Goal: Obtain resource: Download file/media

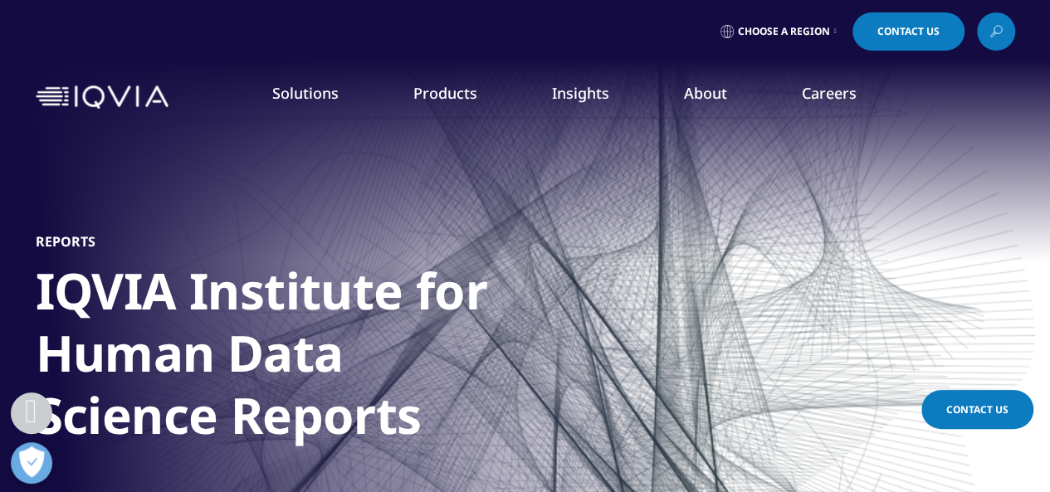
scroll to position [430, 0]
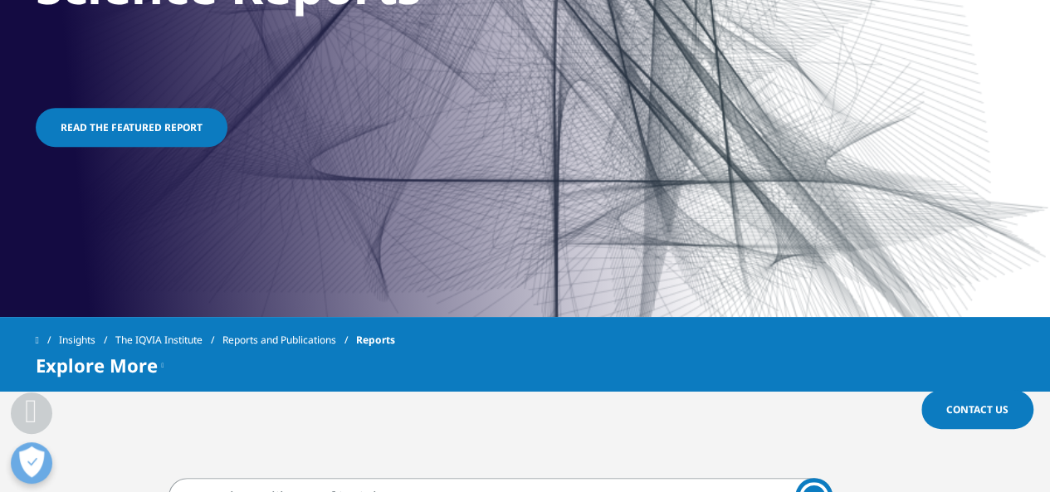
click at [165, 121] on span "Read the featured report" at bounding box center [132, 127] width 142 height 14
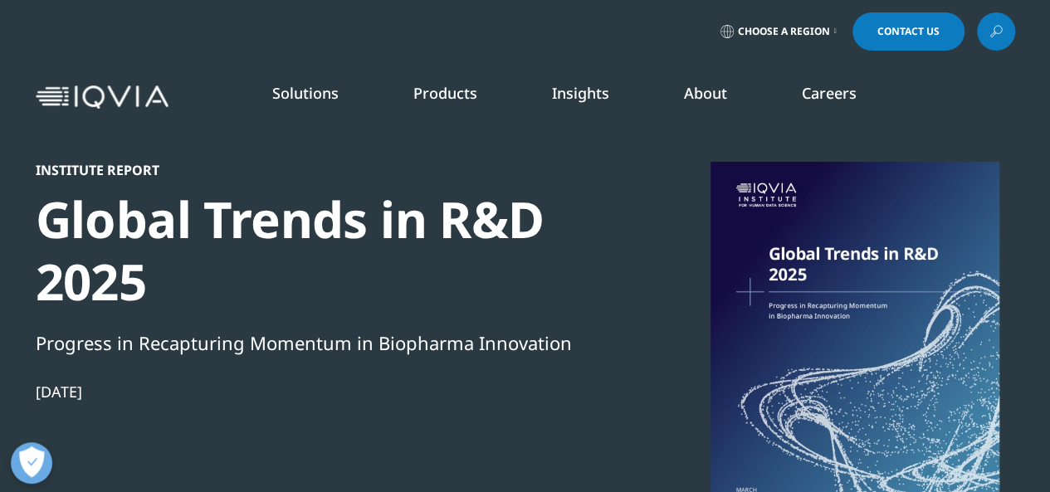
scroll to position [430, 0]
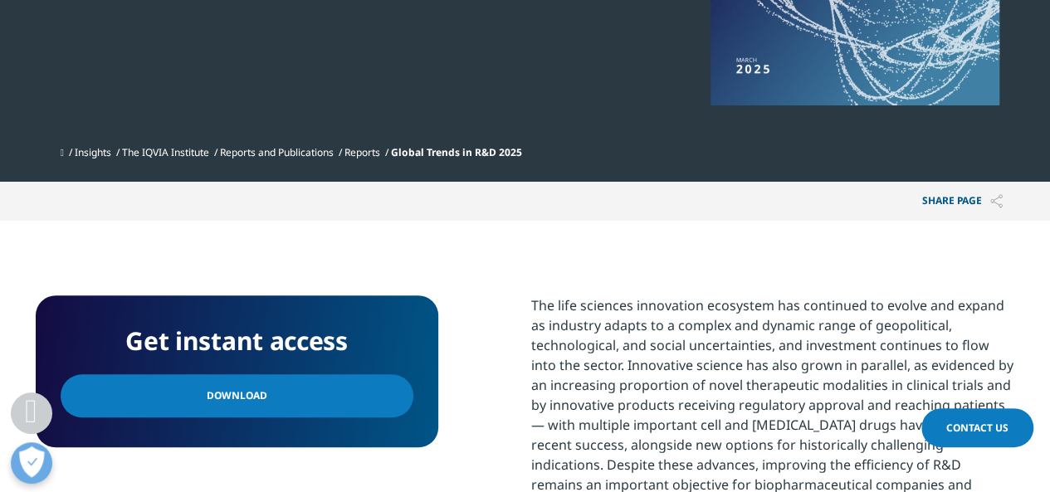
click at [250, 397] on span "Download" at bounding box center [237, 396] width 61 height 18
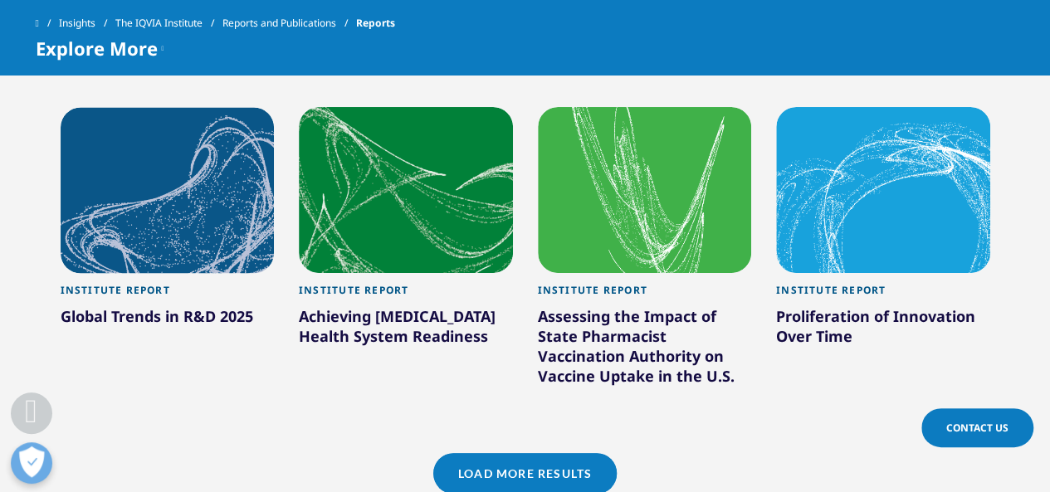
scroll to position [1524, 0]
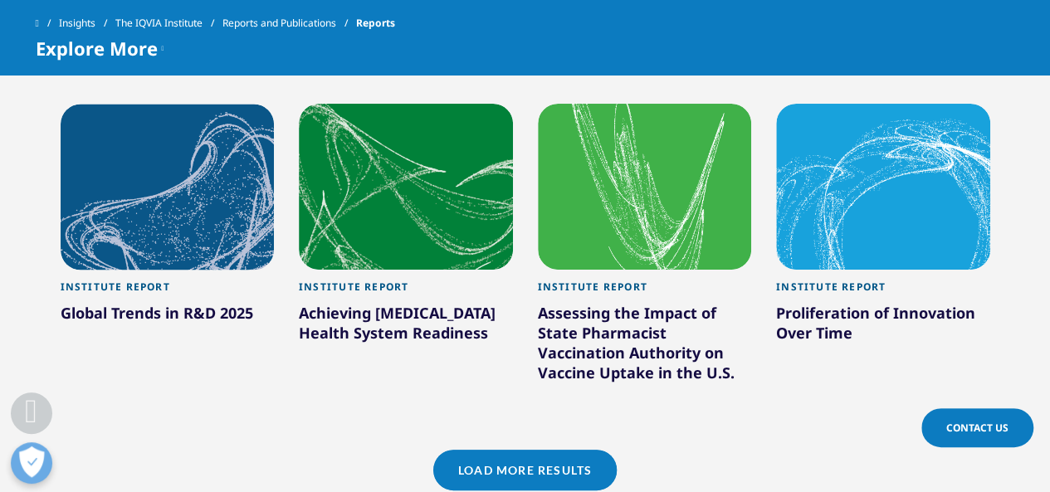
click at [546, 465] on link "Load More Results" at bounding box center [524, 470] width 183 height 41
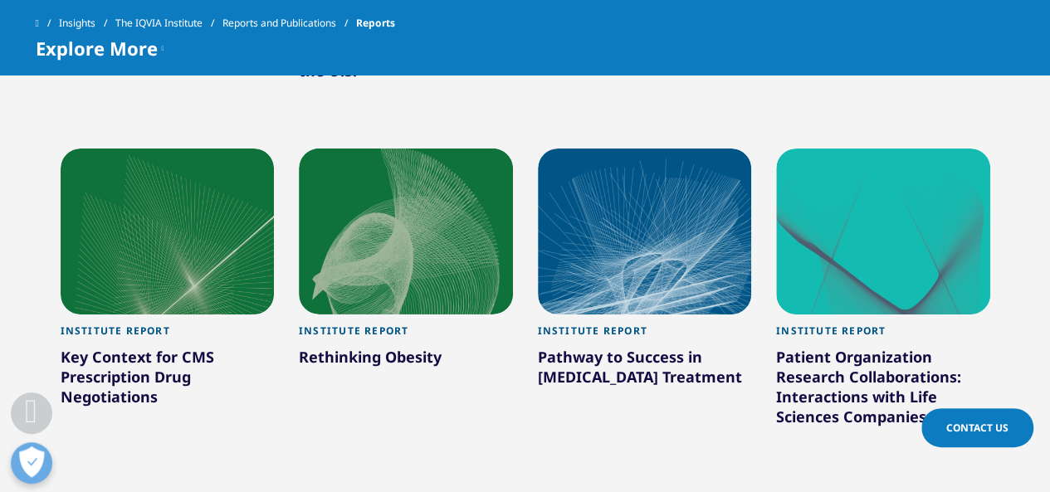
scroll to position [2519, 0]
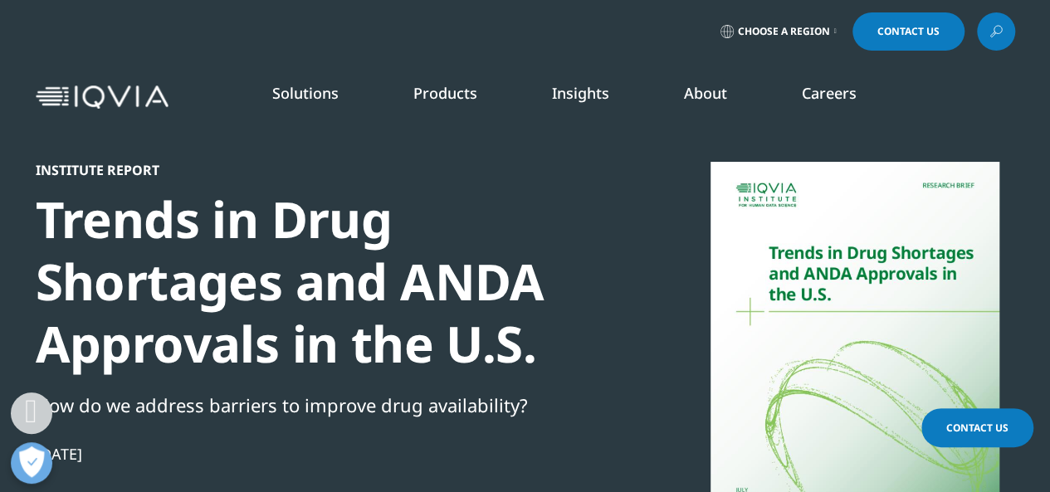
scroll to position [430, 0]
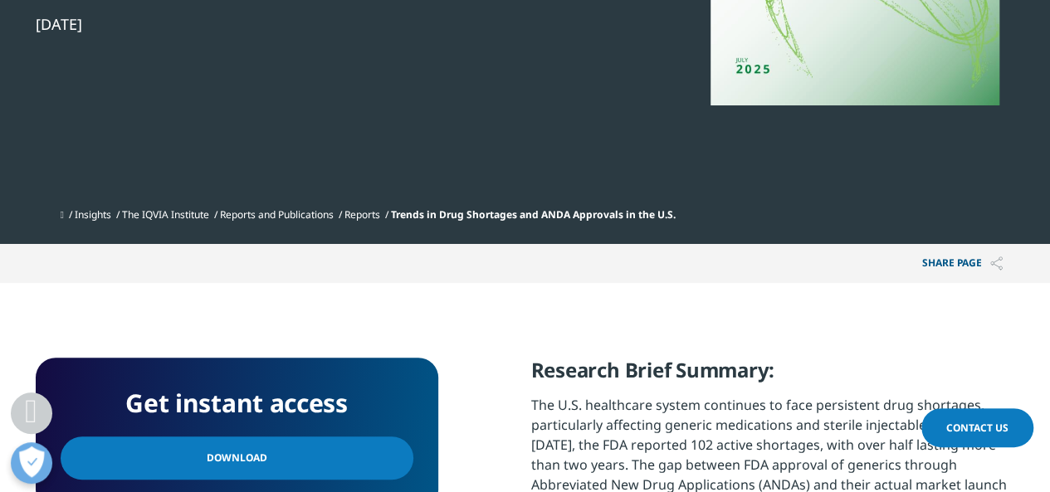
click at [264, 465] on link "Download" at bounding box center [237, 457] width 353 height 43
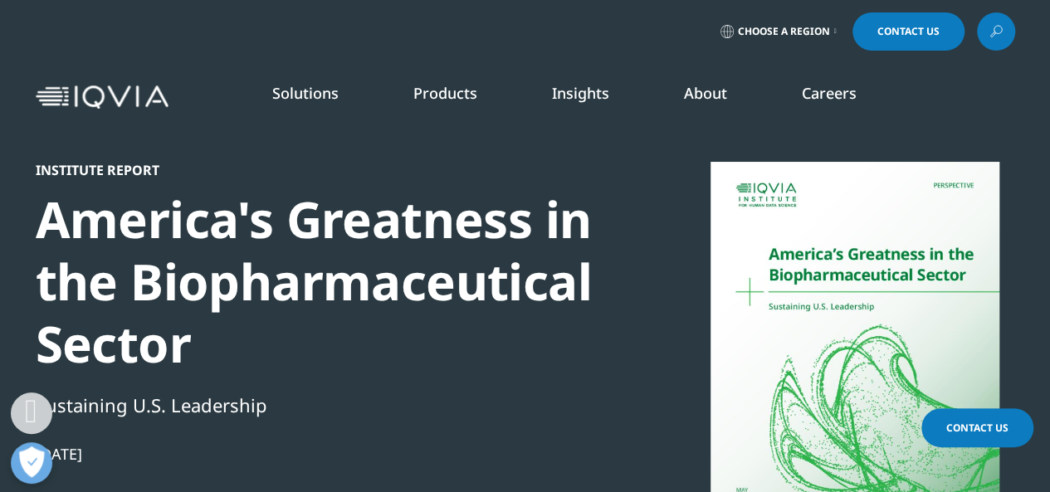
scroll to position [430, 0]
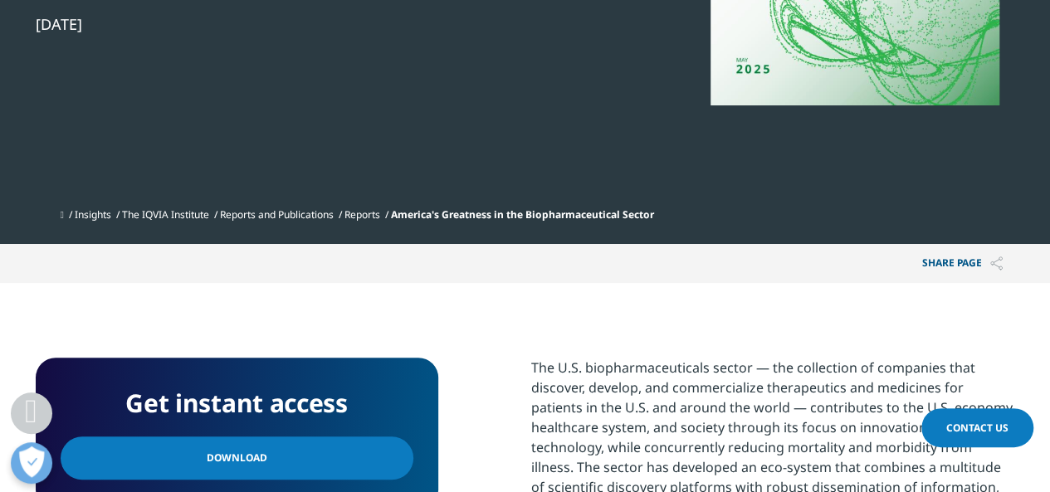
click at [267, 462] on link "Download" at bounding box center [237, 457] width 353 height 43
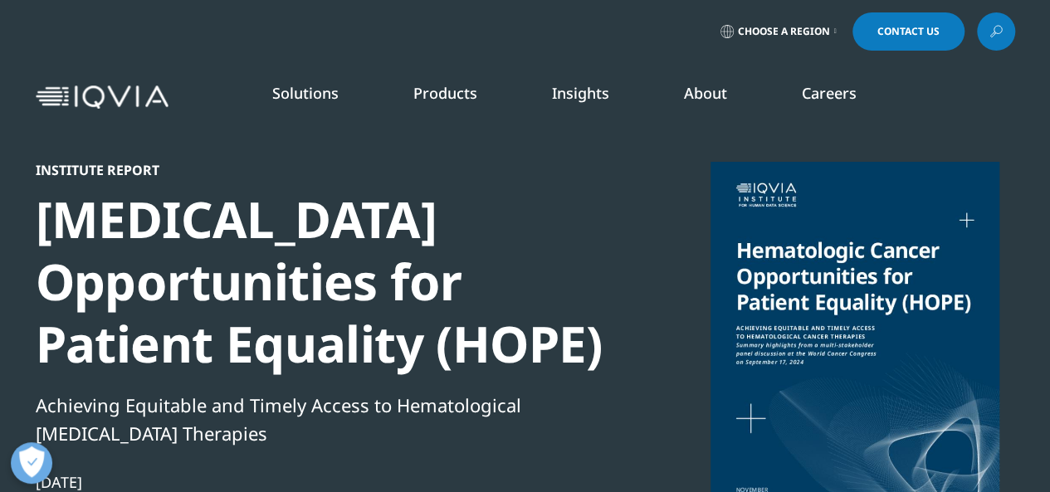
click at [334, 152] on div "LIFE SCIENCE SEGMENTS Consumer Health Emerging Biopharma Generics MedTech Pharm…" at bounding box center [409, 389] width 256 height 506
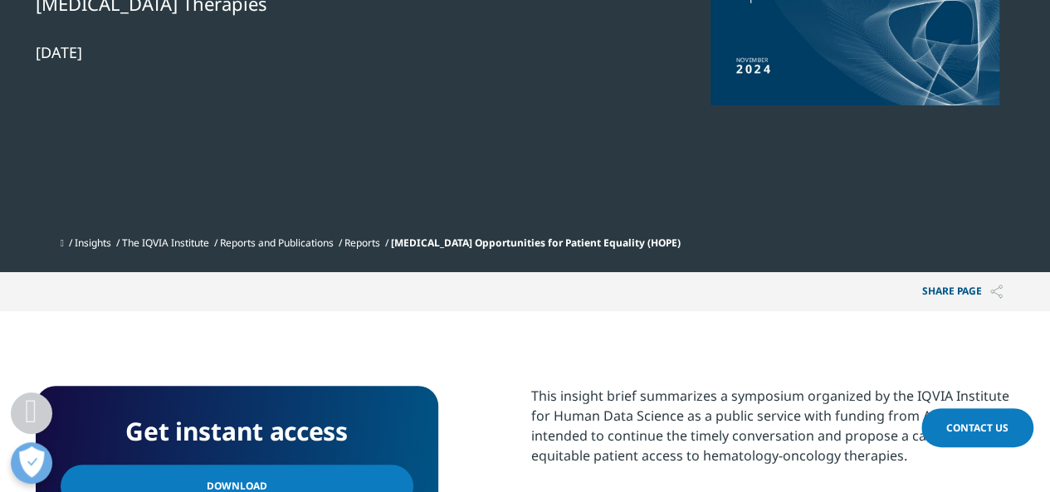
click at [282, 482] on link "Download" at bounding box center [237, 486] width 353 height 43
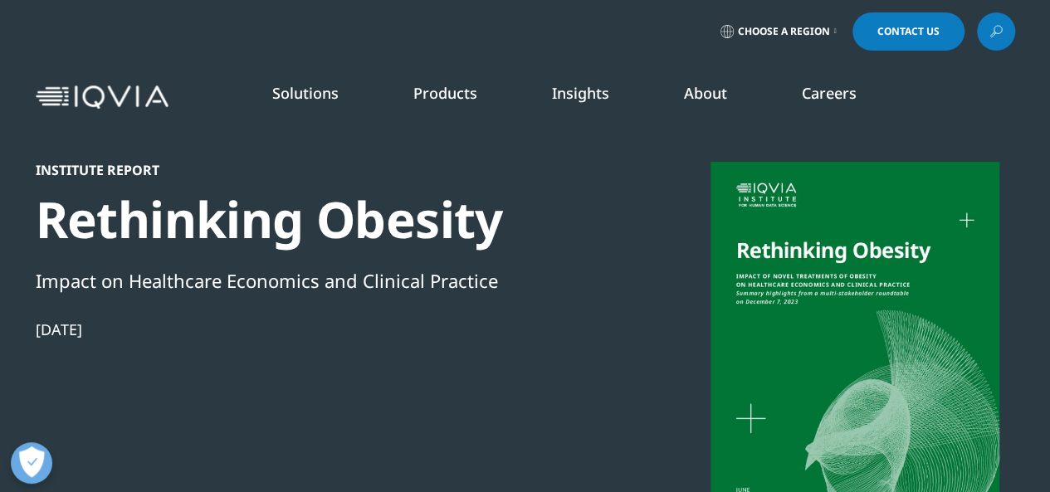
scroll to position [430, 0]
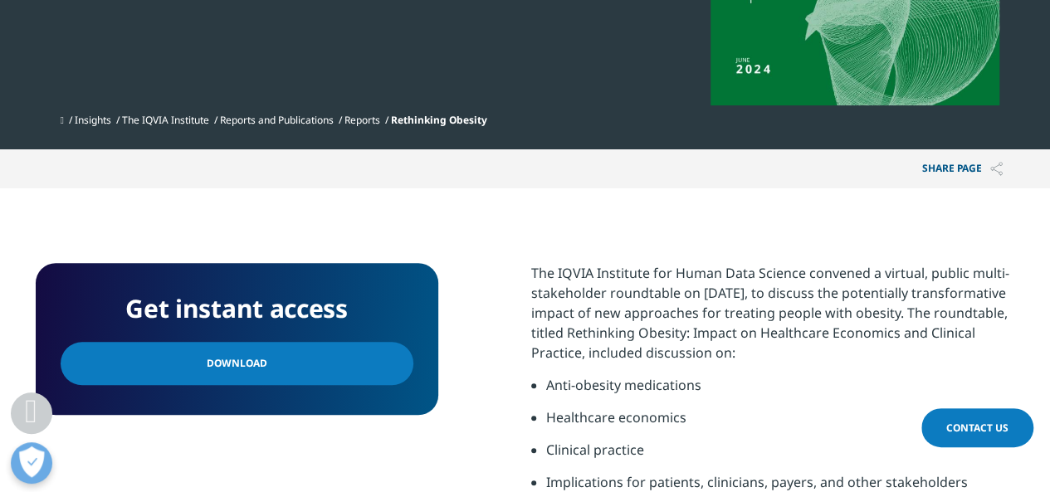
click at [257, 360] on span "Download" at bounding box center [237, 363] width 61 height 18
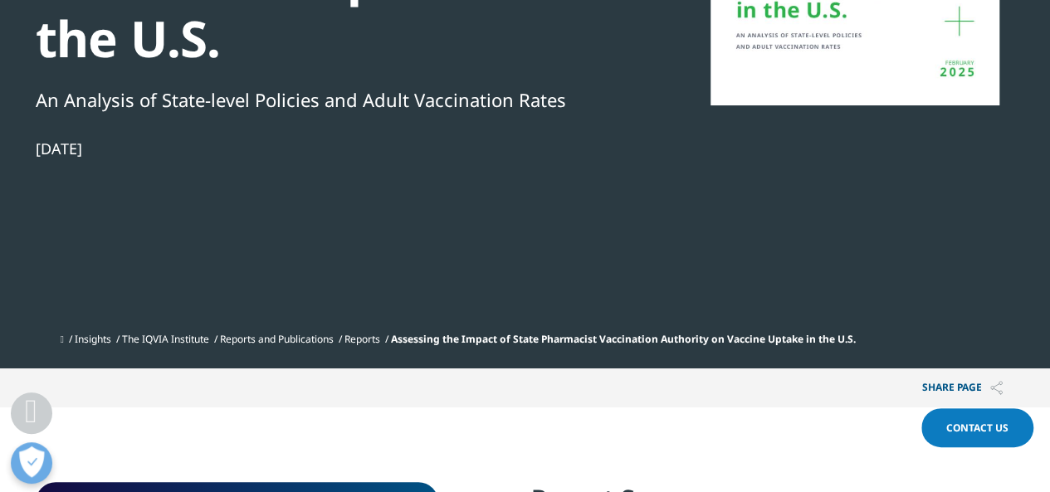
scroll to position [860, 0]
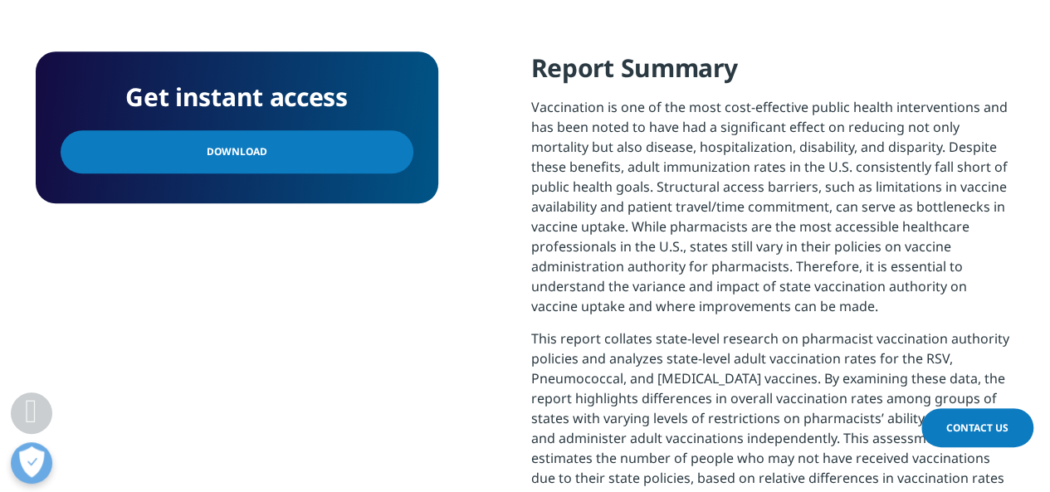
click at [240, 158] on span "Download" at bounding box center [237, 152] width 61 height 18
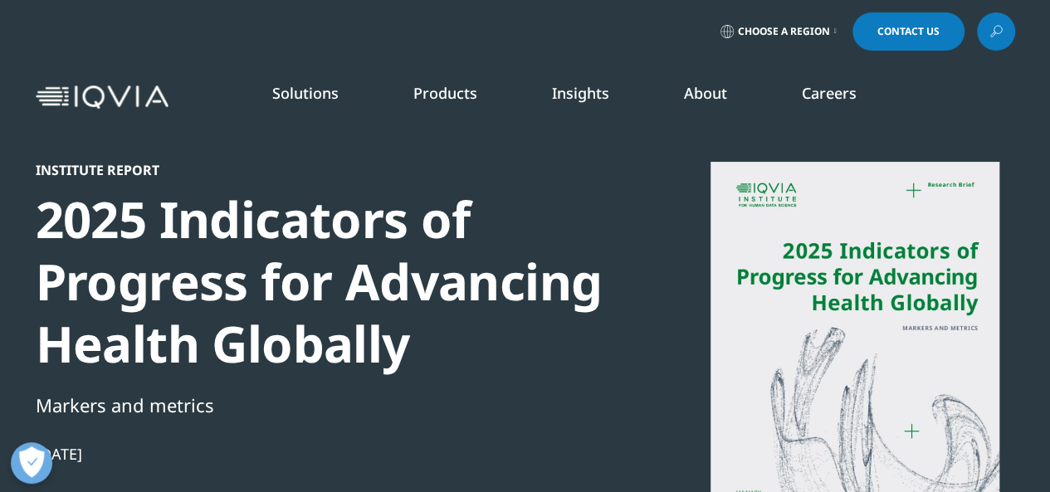
scroll to position [430, 0]
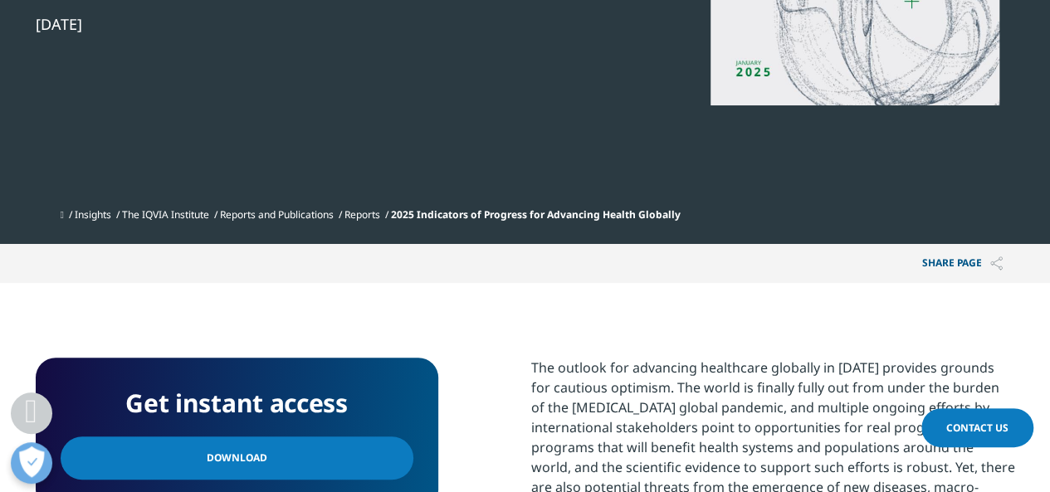
click at [238, 459] on span "Download" at bounding box center [237, 458] width 61 height 18
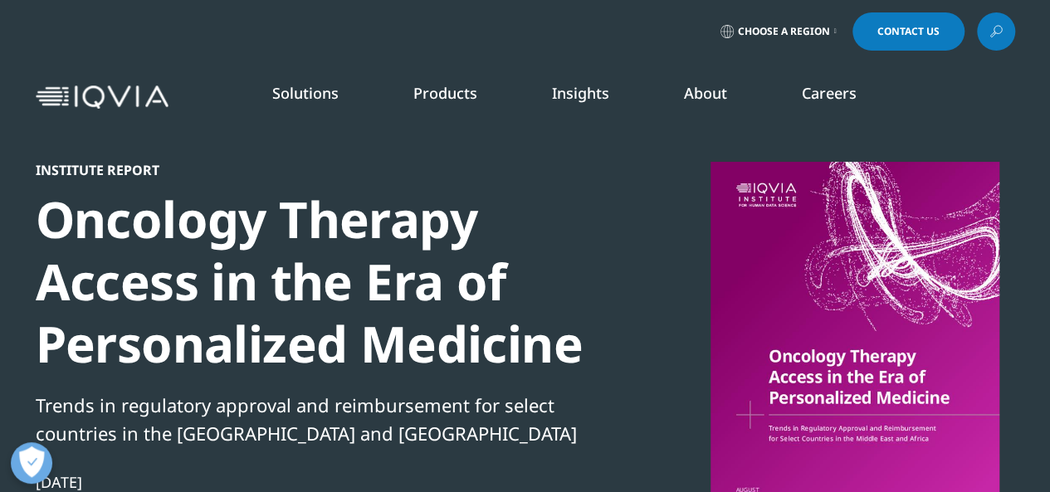
scroll to position [430, 0]
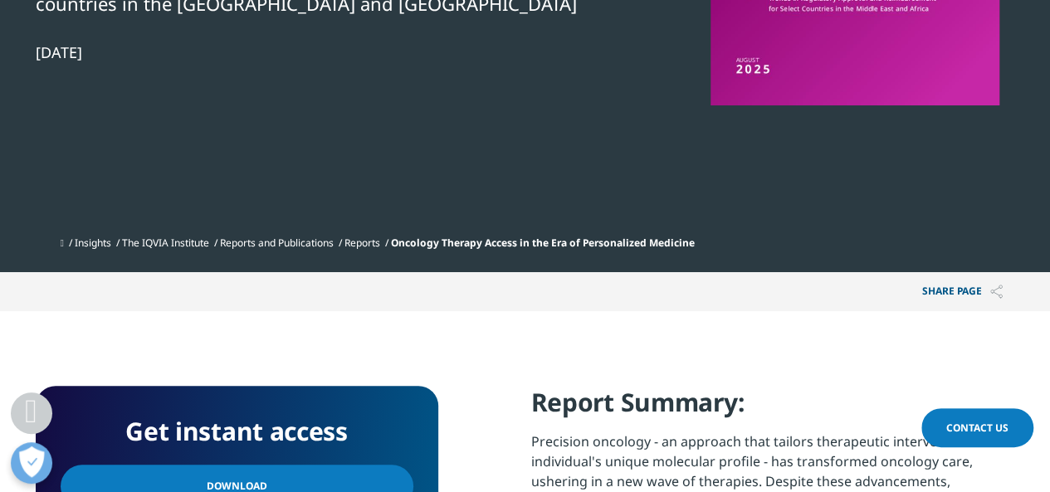
click at [261, 476] on link "Download" at bounding box center [237, 486] width 353 height 43
click at [339, 475] on link "Download" at bounding box center [237, 486] width 353 height 43
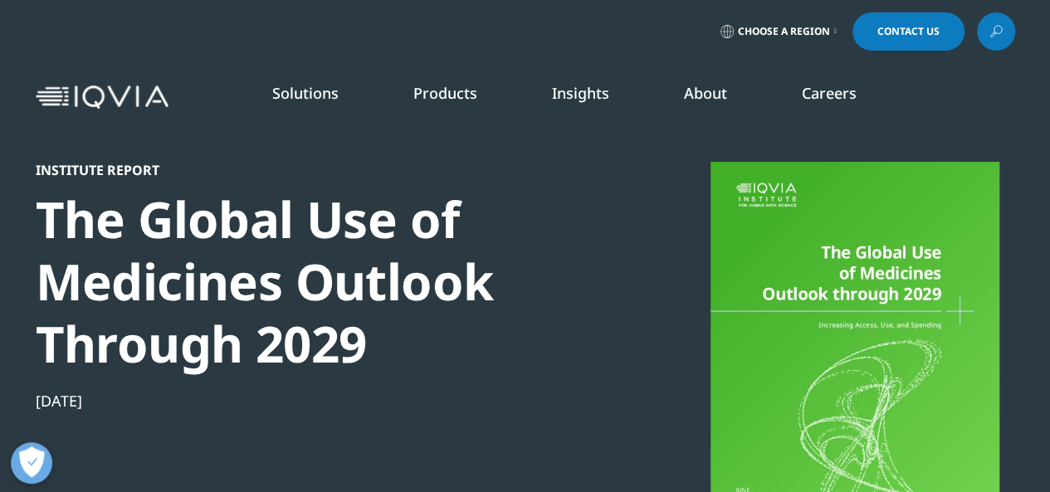
scroll to position [430, 0]
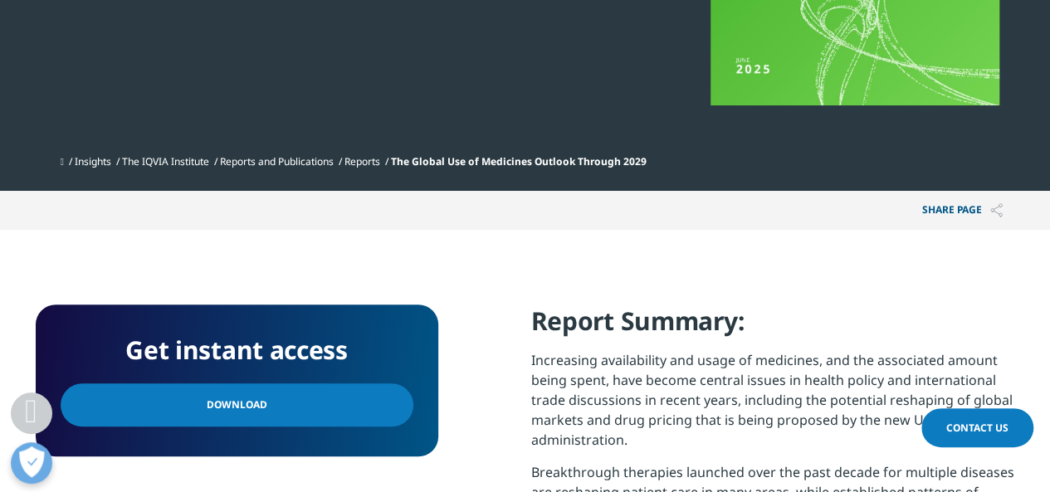
click at [243, 397] on span "Download" at bounding box center [237, 405] width 61 height 18
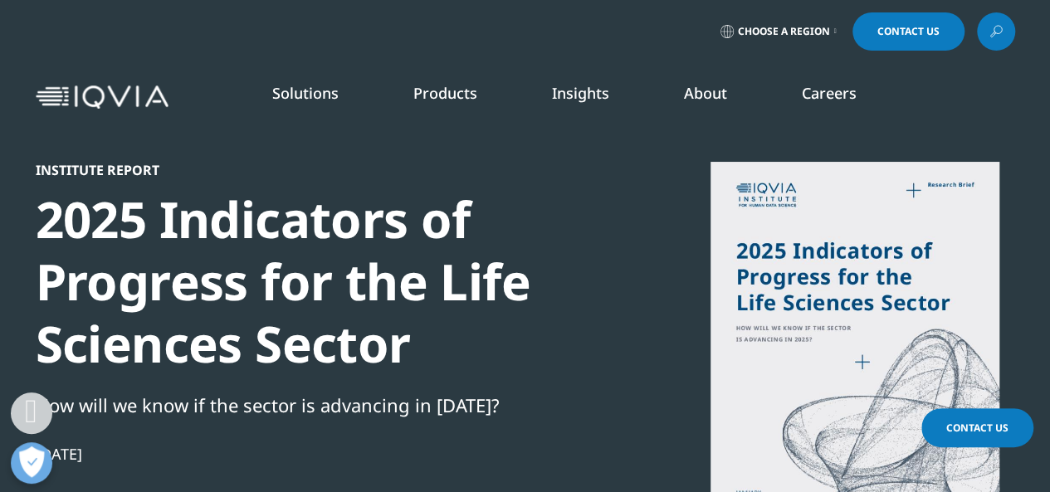
scroll to position [430, 0]
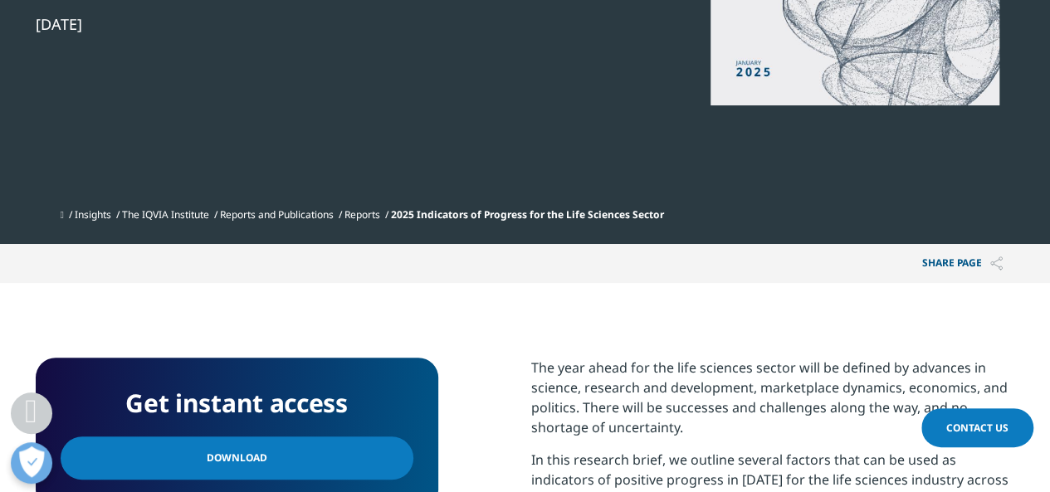
click at [214, 455] on span "Download" at bounding box center [237, 458] width 61 height 18
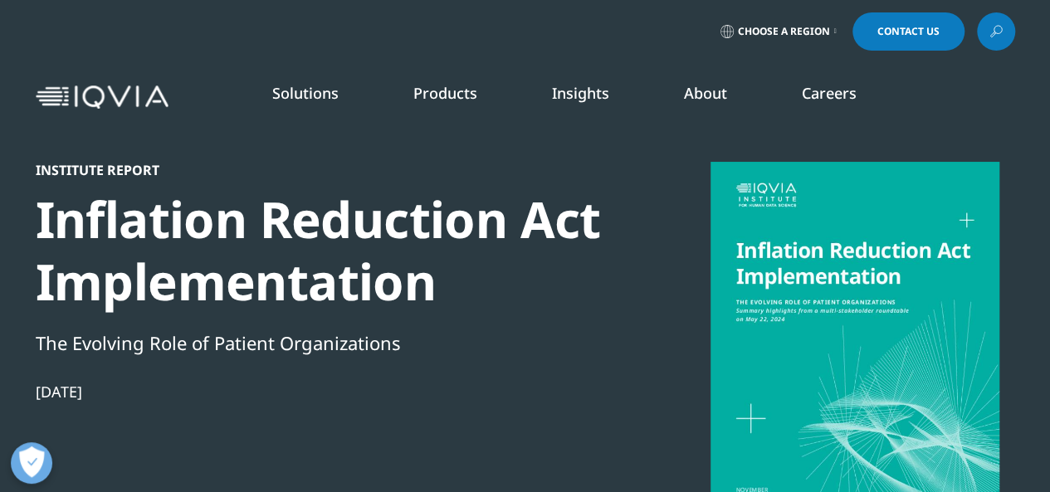
scroll to position [430, 0]
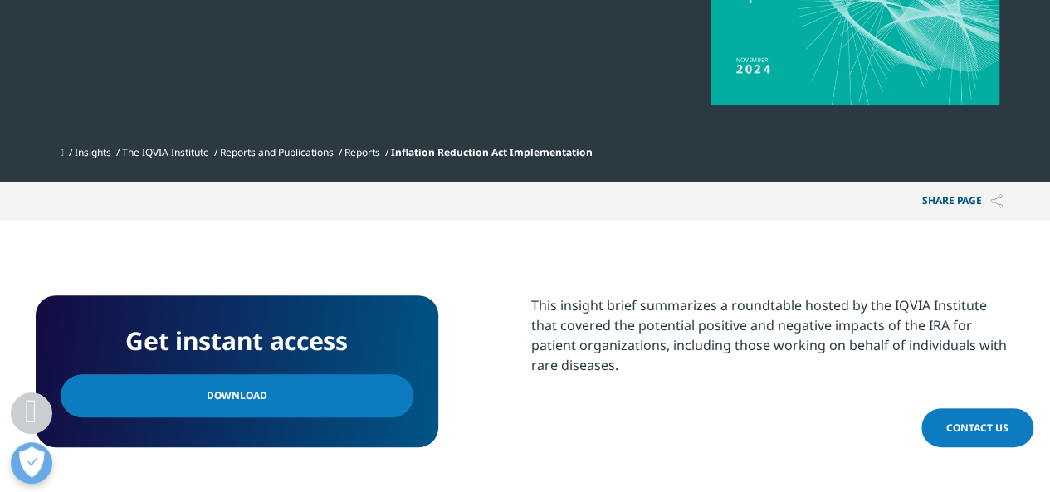
click at [240, 401] on span "Download" at bounding box center [237, 396] width 61 height 18
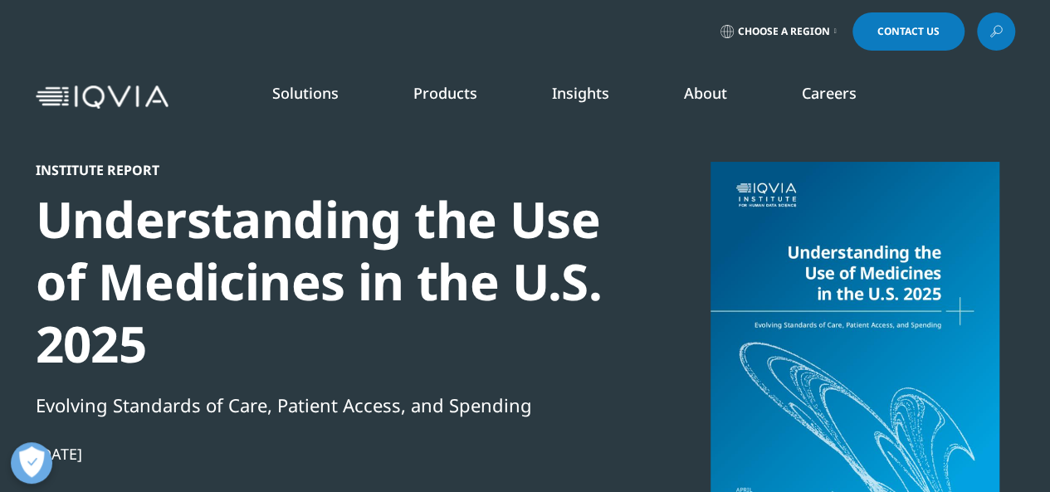
scroll to position [430, 0]
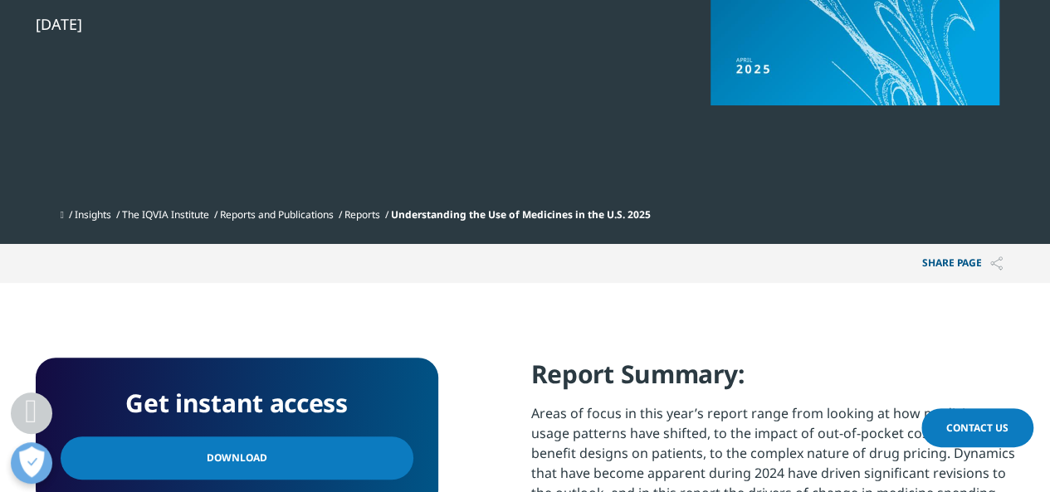
click at [234, 450] on span "Download" at bounding box center [237, 458] width 61 height 18
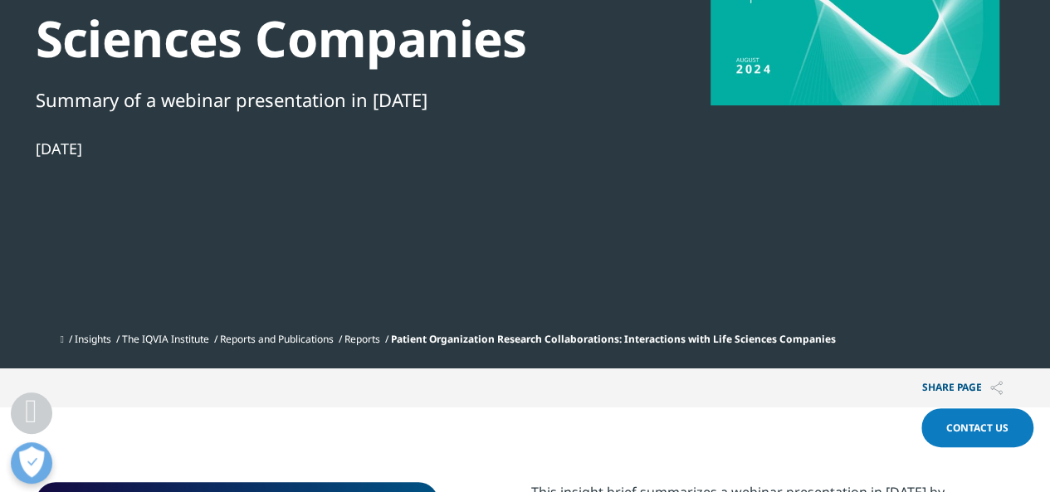
scroll to position [860, 0]
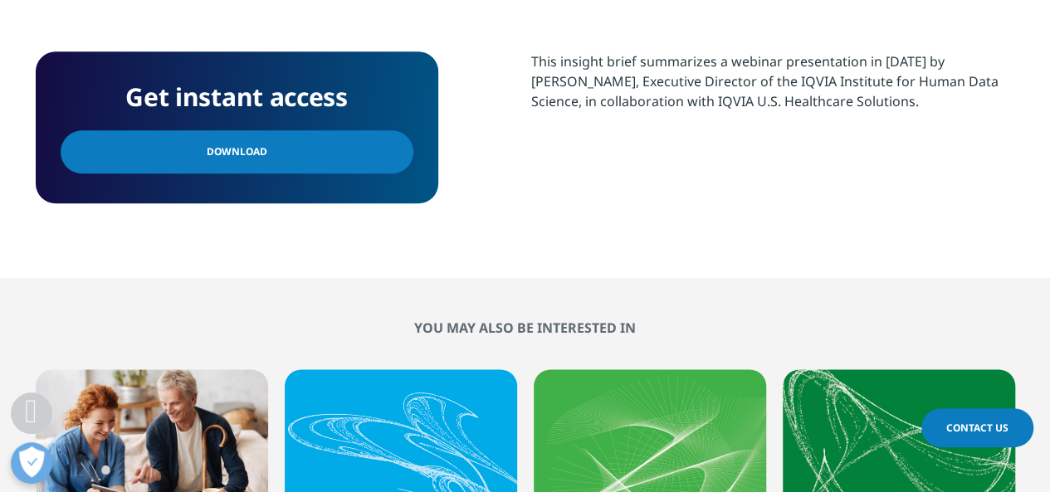
click at [211, 158] on span "Download" at bounding box center [237, 152] width 61 height 18
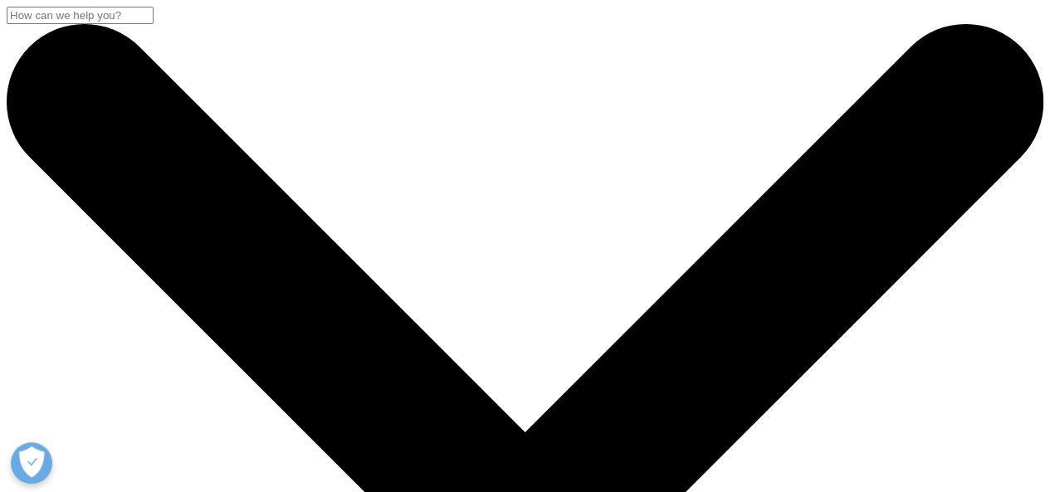
scroll to position [430, 0]
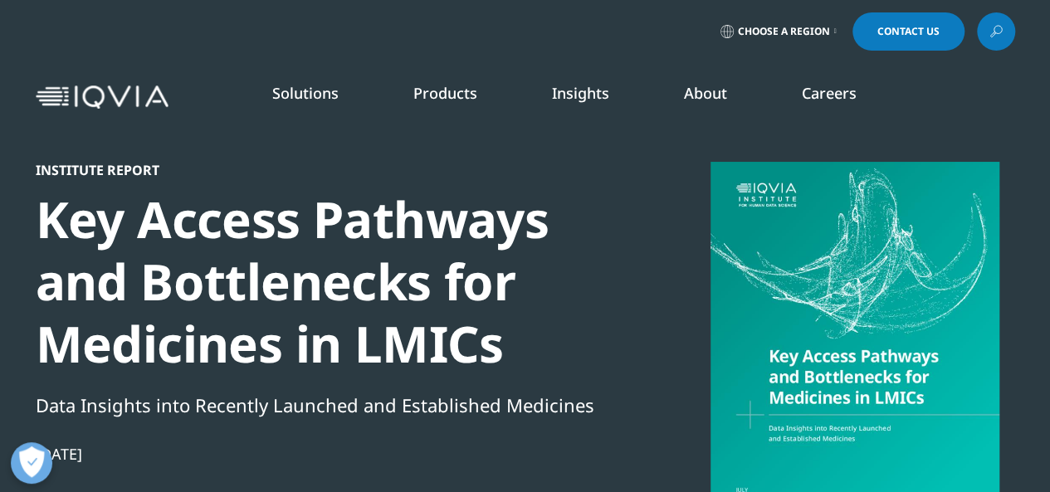
scroll to position [430, 0]
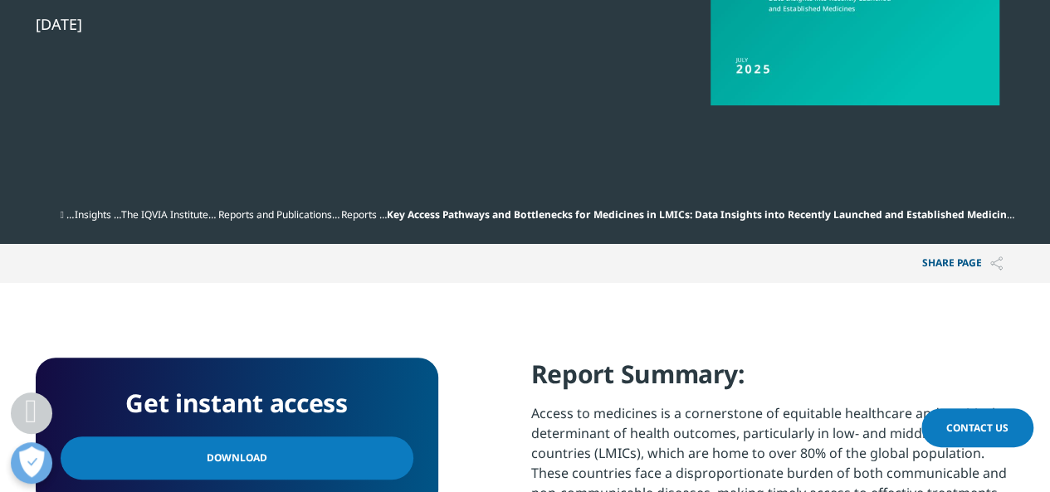
click at [319, 446] on link "Download" at bounding box center [237, 457] width 353 height 43
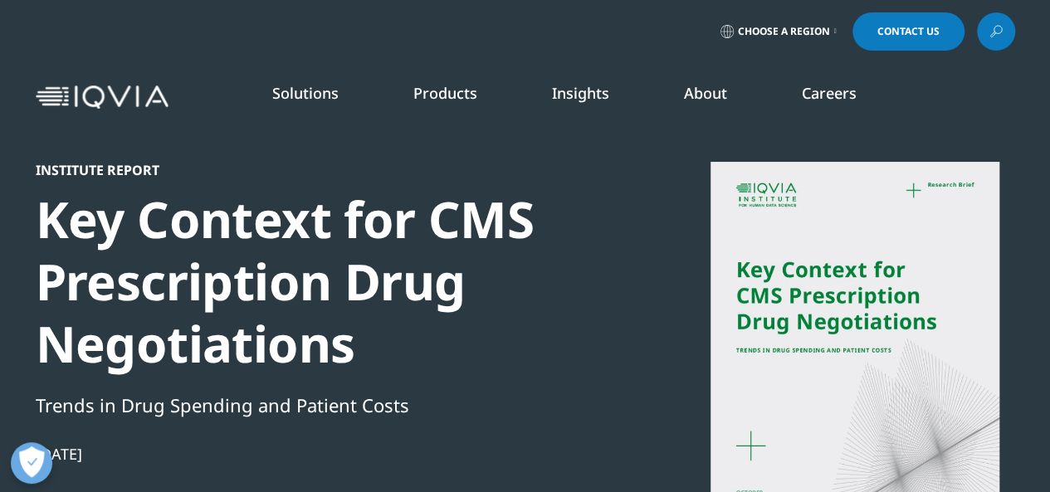
scroll to position [430, 0]
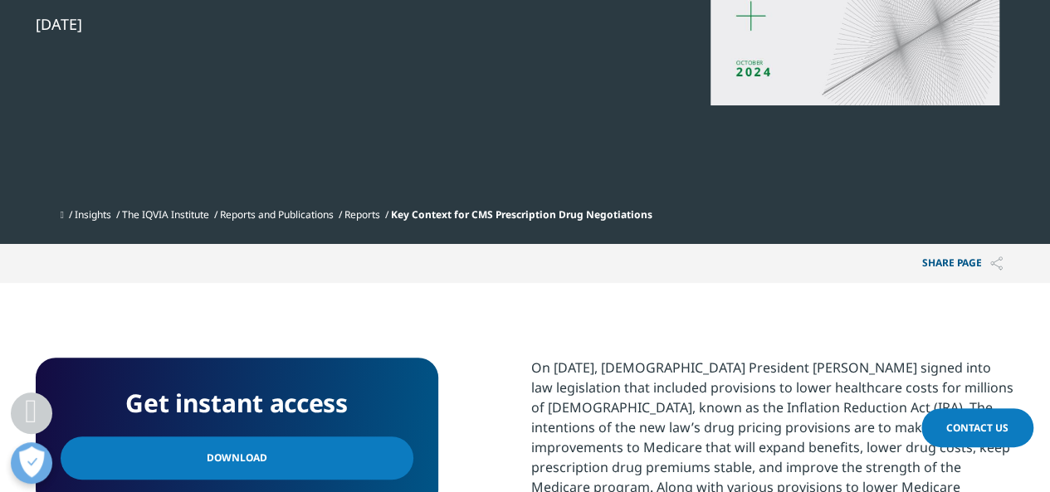
click at [241, 457] on span "Download" at bounding box center [237, 458] width 61 height 18
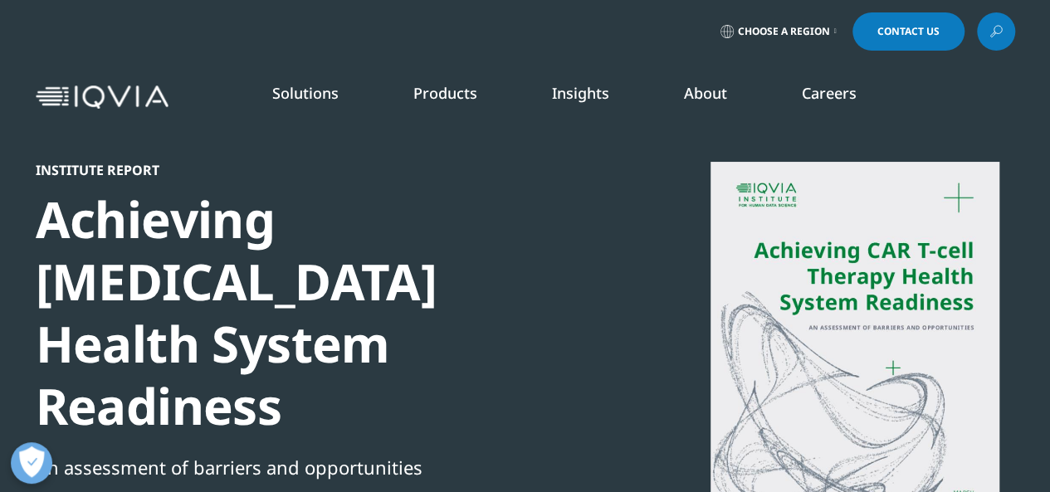
scroll to position [430, 0]
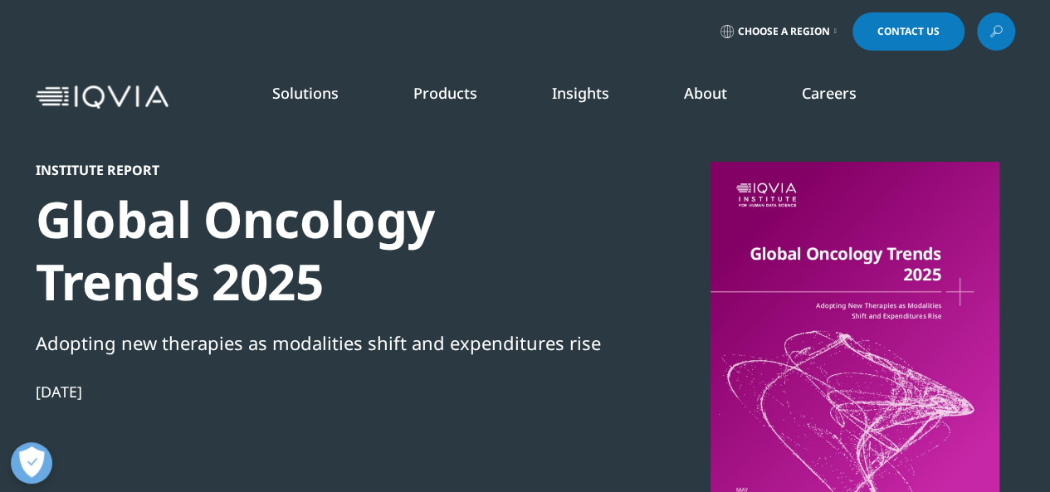
scroll to position [430, 0]
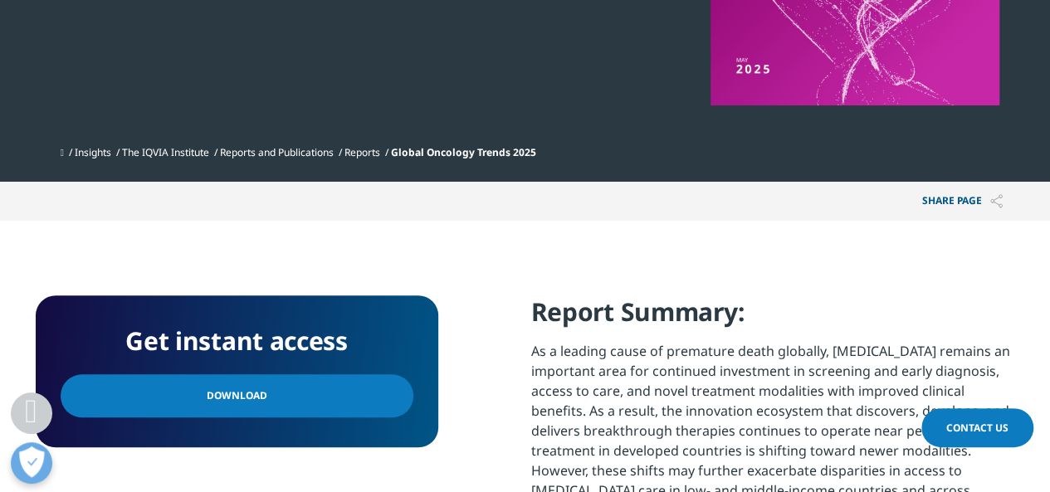
click at [278, 401] on link "Download" at bounding box center [237, 395] width 353 height 43
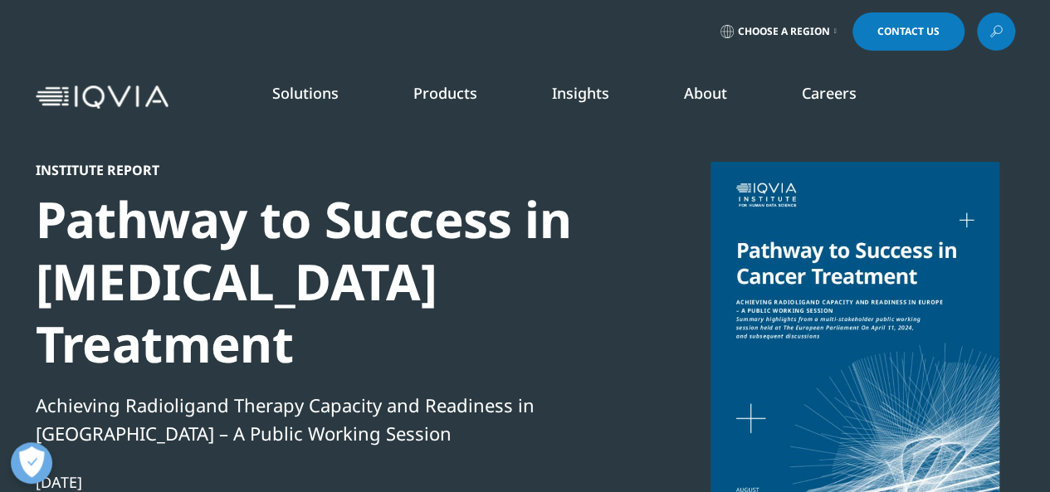
scroll to position [430, 0]
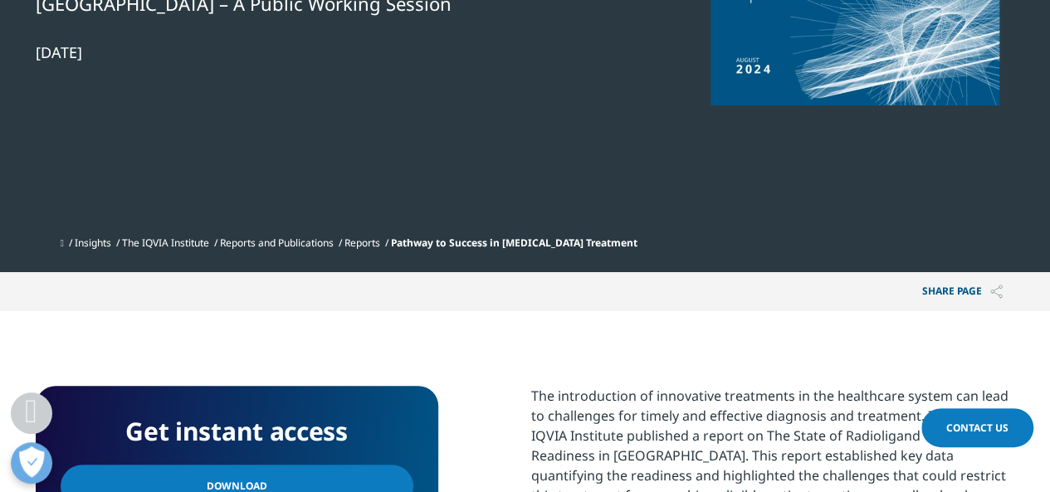
click at [270, 465] on link "Download" at bounding box center [237, 486] width 353 height 43
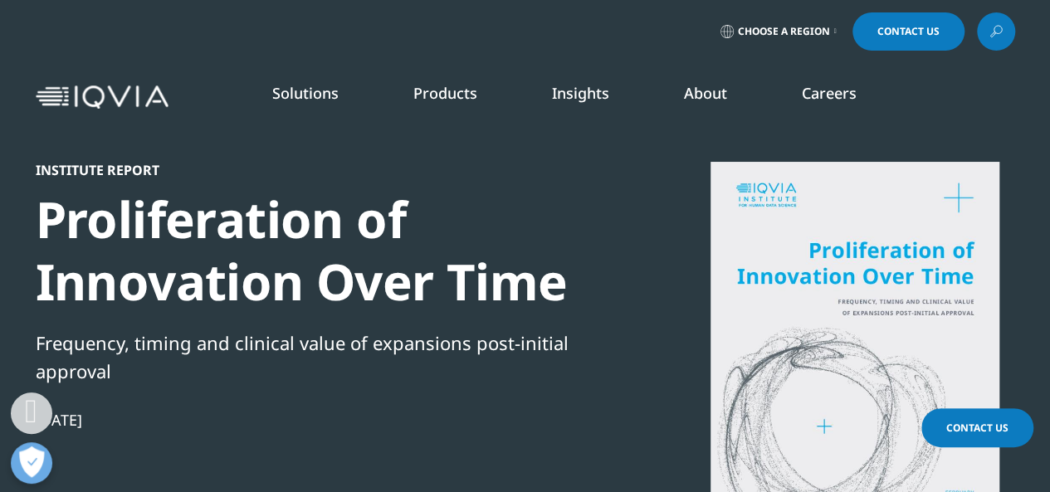
scroll to position [430, 0]
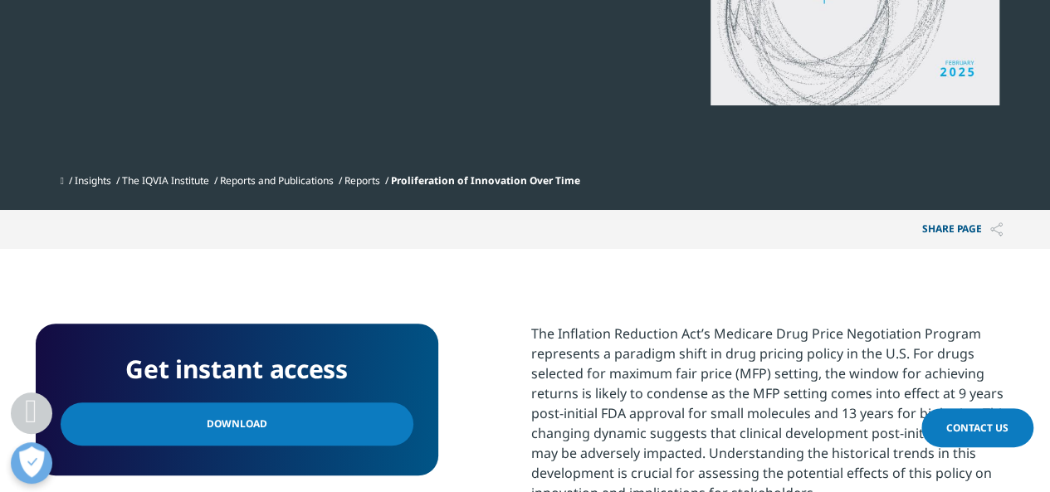
click at [265, 421] on link "Download" at bounding box center [237, 423] width 353 height 43
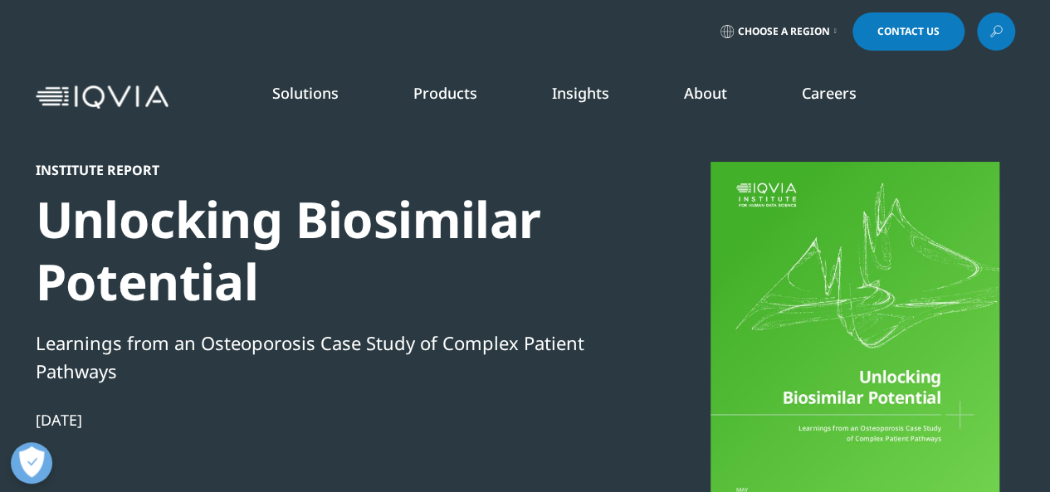
scroll to position [430, 0]
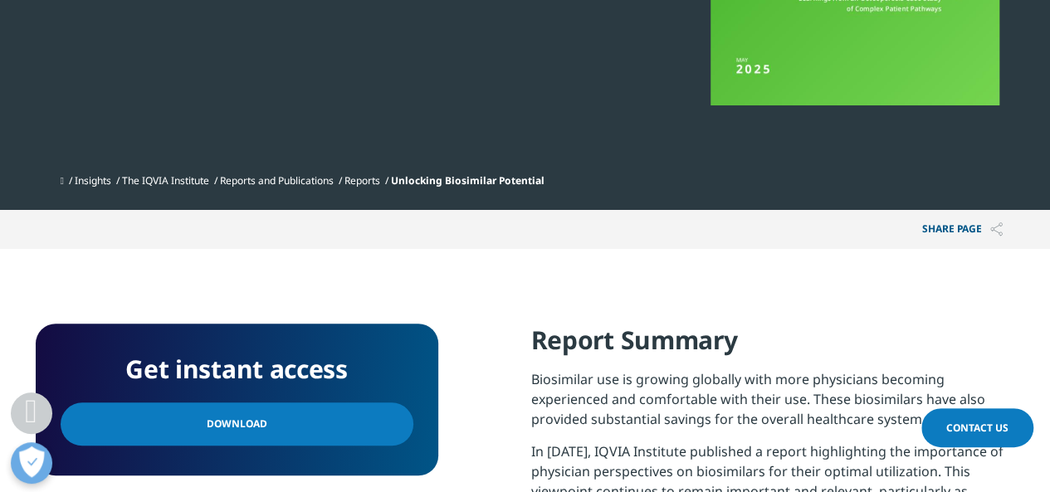
click at [286, 431] on link "Download" at bounding box center [237, 423] width 353 height 43
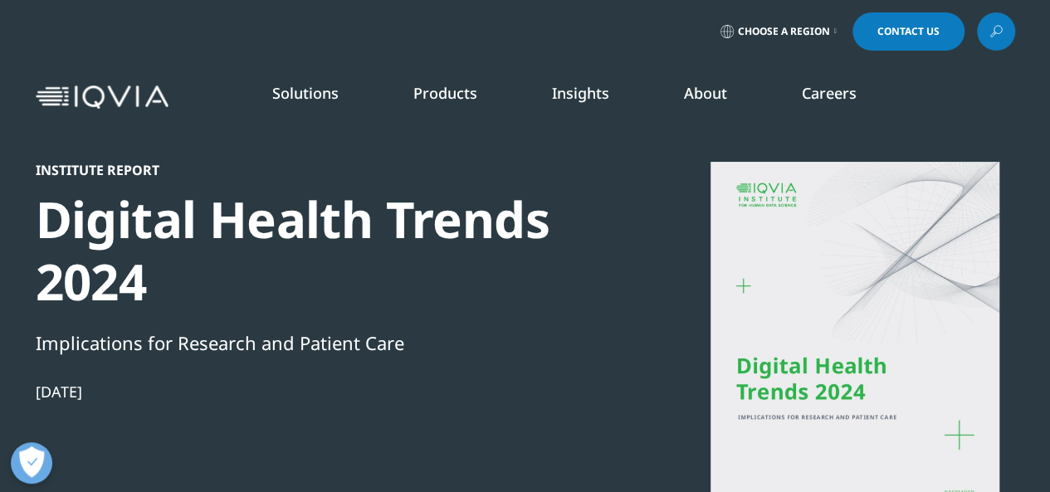
scroll to position [430, 0]
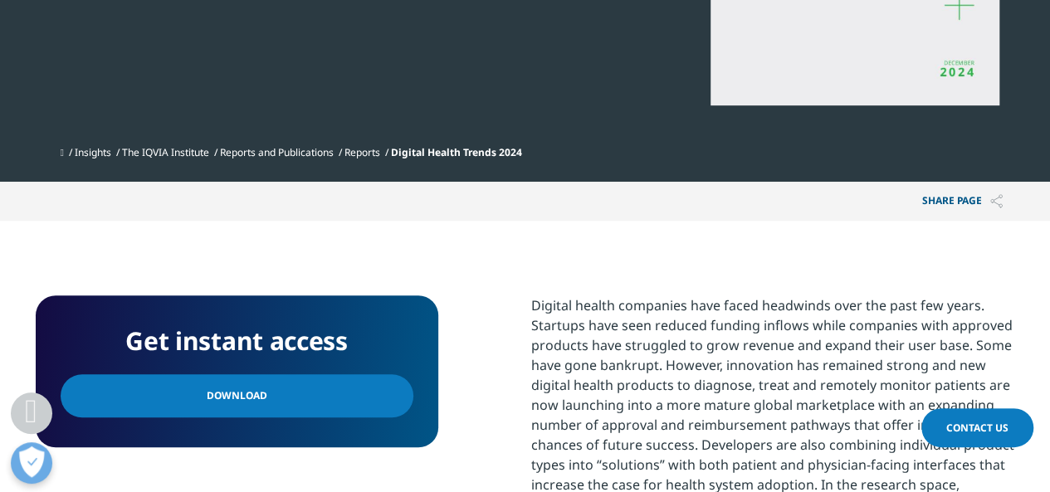
click at [247, 396] on span "Download" at bounding box center [237, 396] width 61 height 18
